Goal: Download file/media

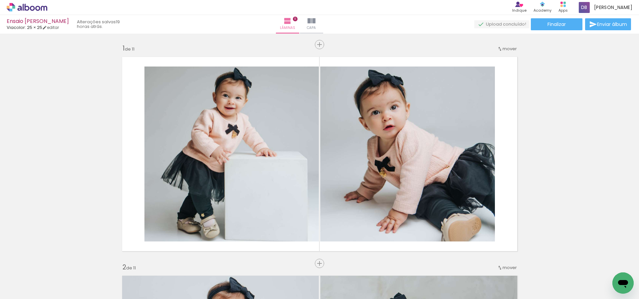
drag, startPoint x: 576, startPoint y: 148, endPoint x: 527, endPoint y: 120, distance: 56.5
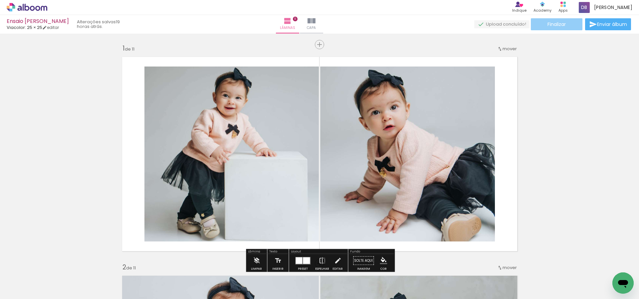
click at [547, 23] on span "Finalizar" at bounding box center [556, 24] width 18 height 5
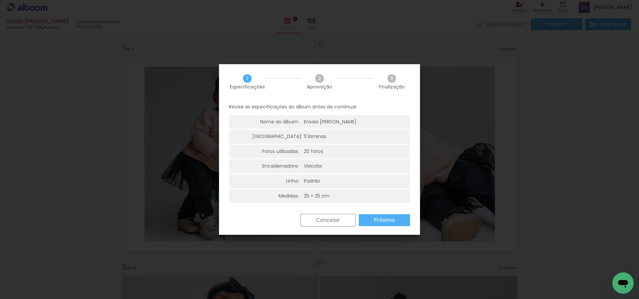
click at [0, 0] on slot "Próximo" at bounding box center [0, 0] width 0 height 0
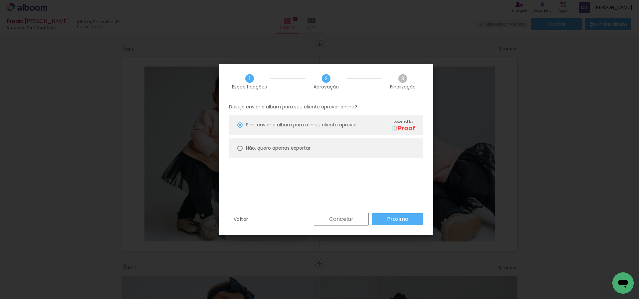
click at [0, 0] on slot "Não, quero apenas exportar" at bounding box center [0, 0] width 0 height 0
type paper-radio-button "on"
click at [0, 0] on slot "Próximo" at bounding box center [0, 0] width 0 height 0
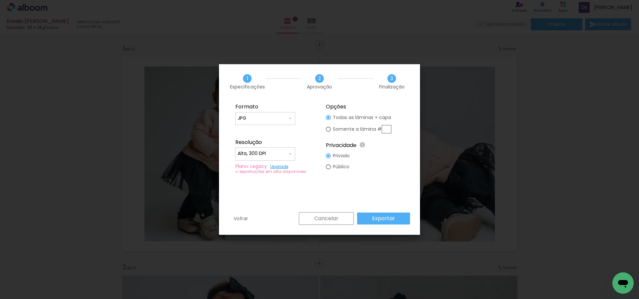
click at [267, 153] on input "Alta, 300 DPI" at bounding box center [262, 153] width 50 height 7
click at [0, 0] on slot "Baixa" at bounding box center [0, 0] width 0 height 0
type input "Baixa"
click at [0, 0] on slot "Exportar" at bounding box center [0, 0] width 0 height 0
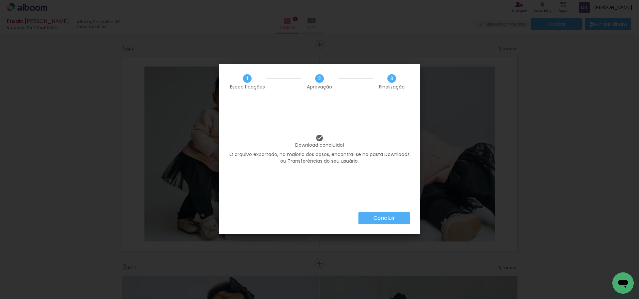
click at [0, 0] on slot "Concluir" at bounding box center [0, 0] width 0 height 0
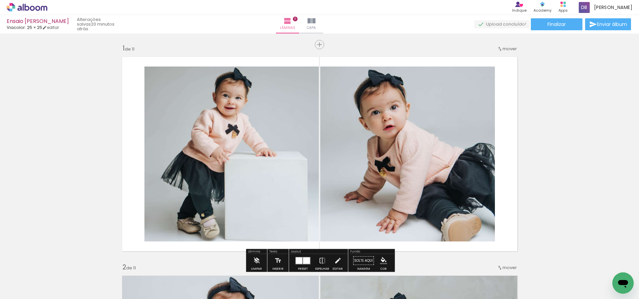
click at [30, 7] on icon at bounding box center [32, 8] width 5 height 5
